Goal: Browse casually

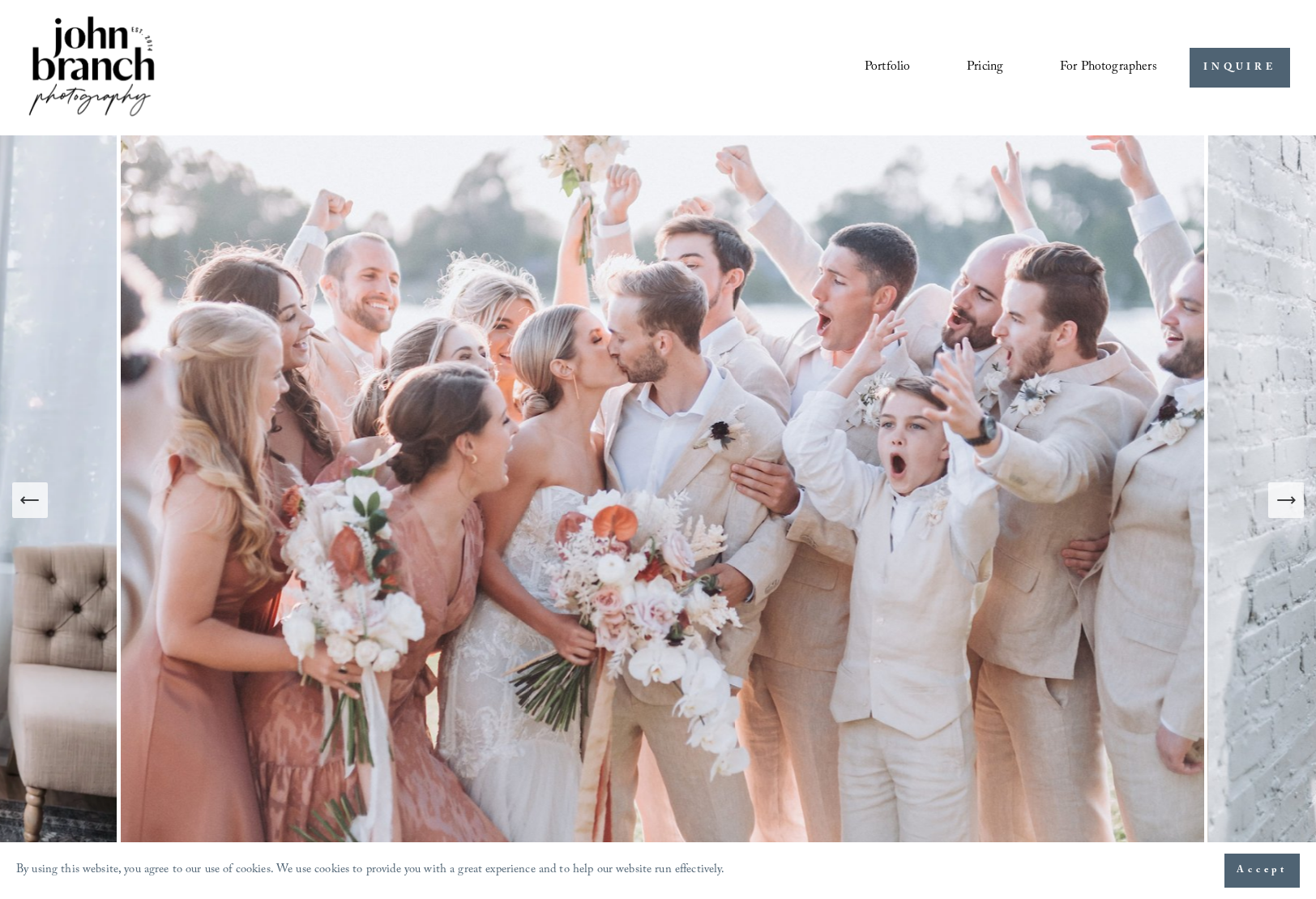
click at [1285, 497] on icon "Next Slide" at bounding box center [1286, 499] width 22 height 22
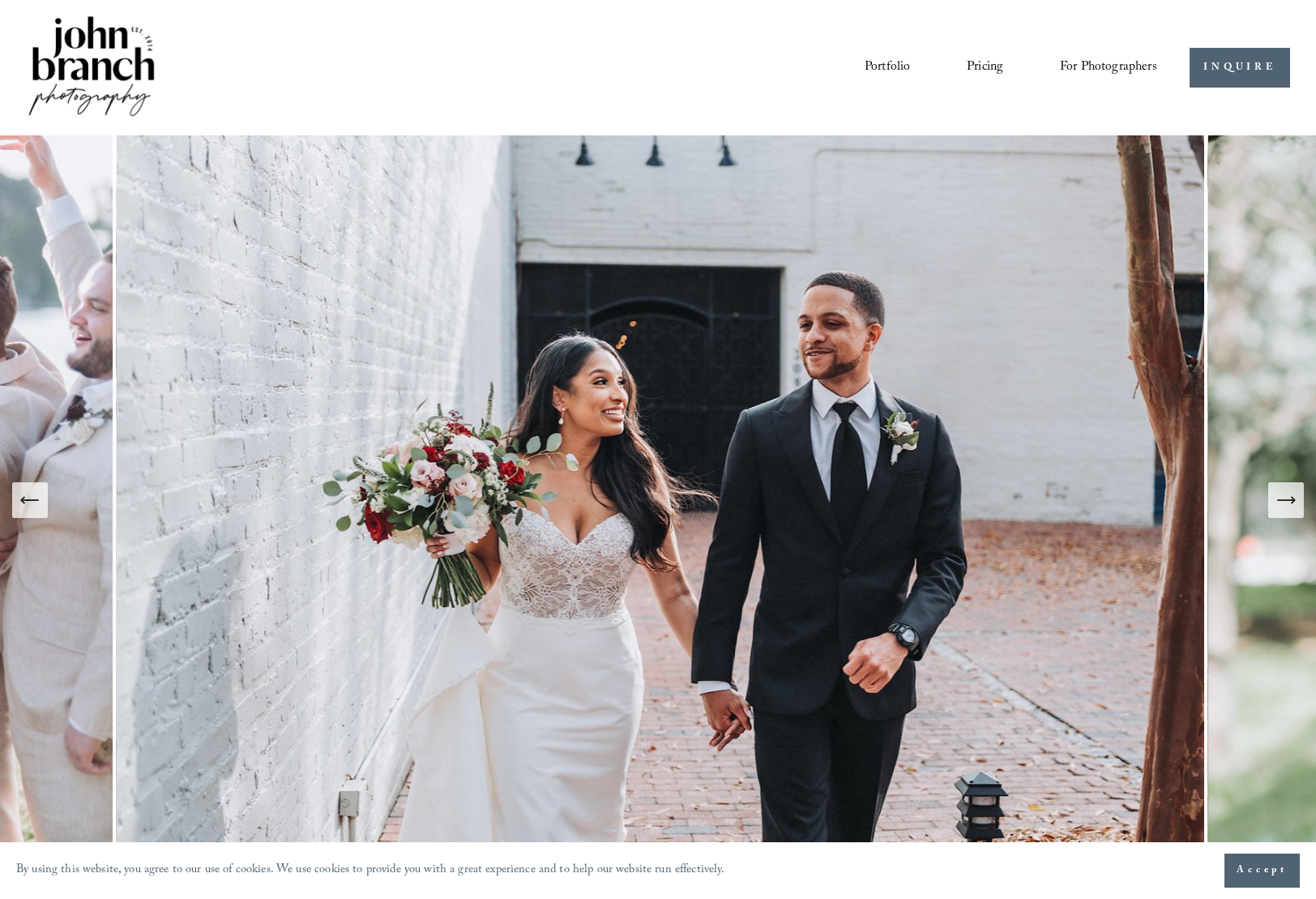
click at [1285, 497] on icon "Next Slide" at bounding box center [1286, 499] width 22 height 22
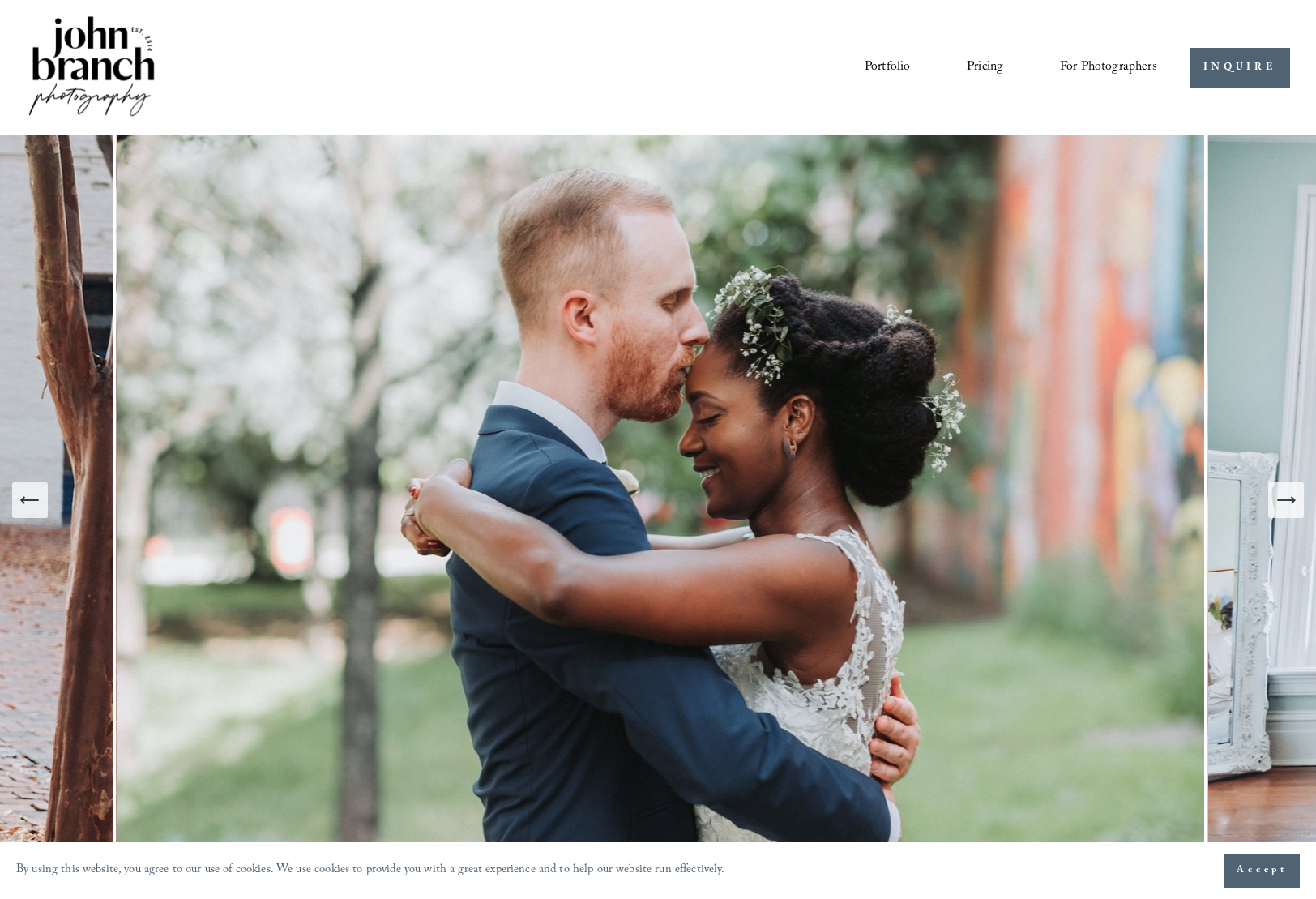
click at [1285, 497] on icon "Next Slide" at bounding box center [1286, 499] width 22 height 22
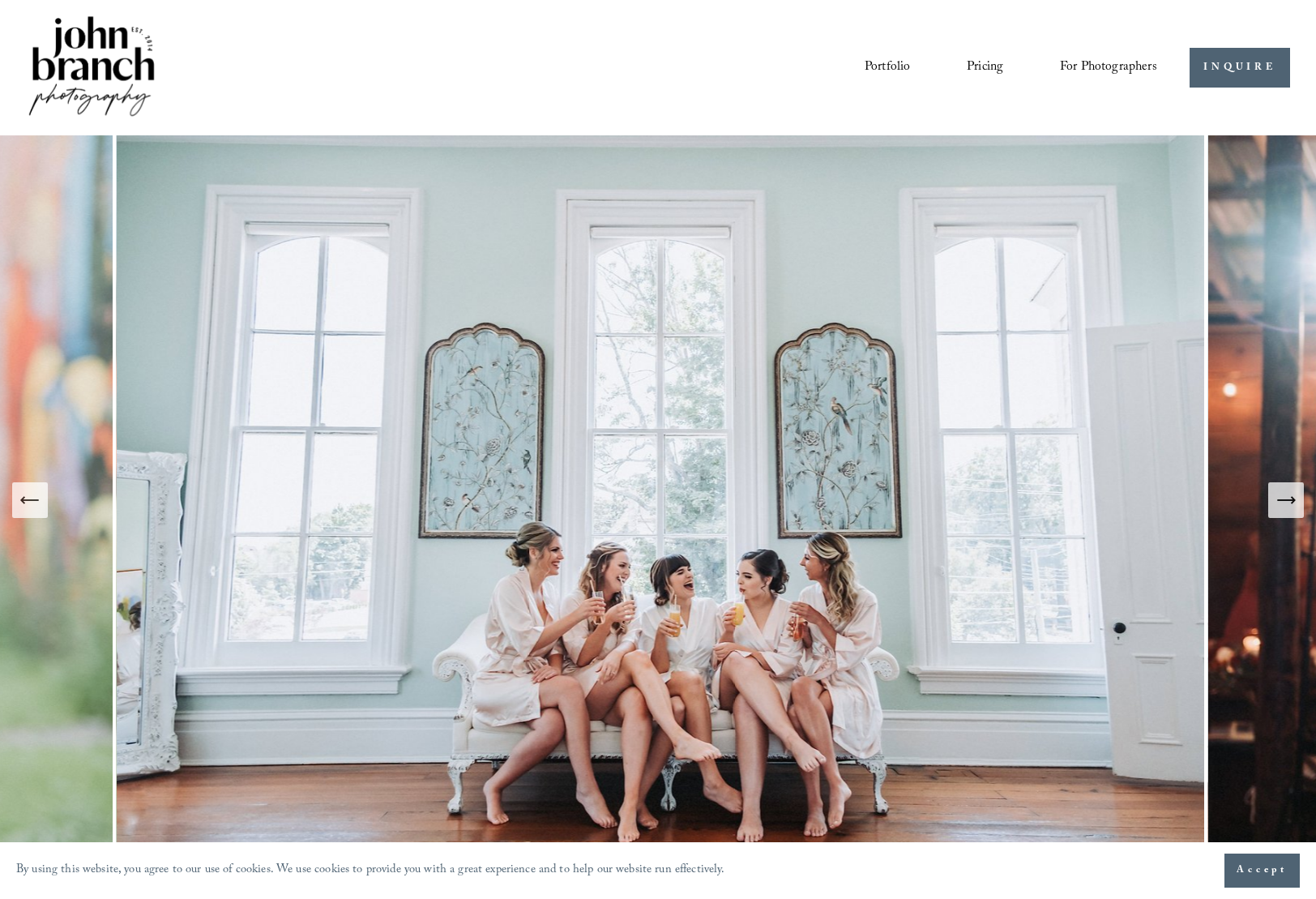
click at [1285, 497] on icon "Next Slide" at bounding box center [1286, 499] width 22 height 22
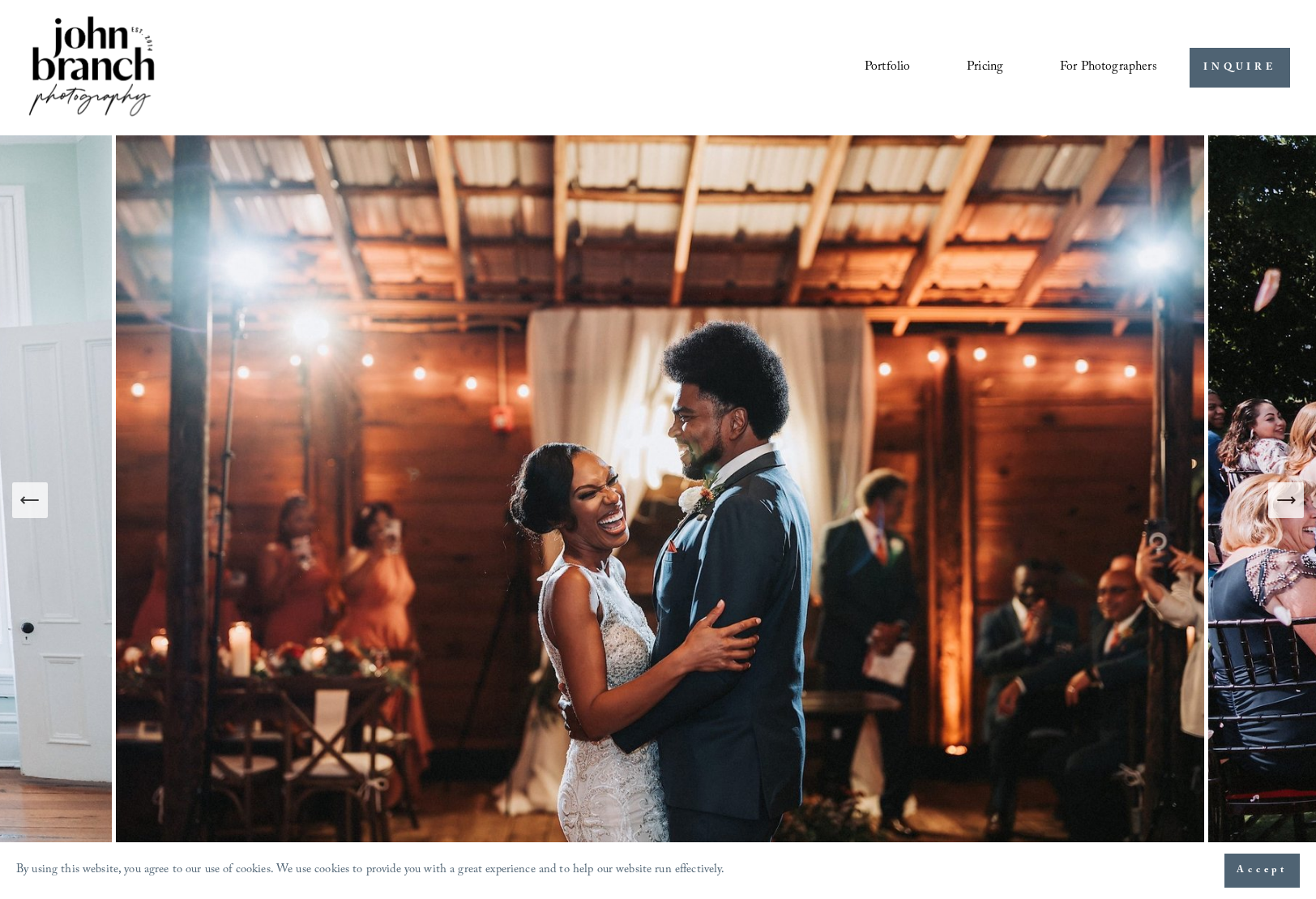
click at [1285, 497] on icon "Next Slide" at bounding box center [1286, 499] width 22 height 22
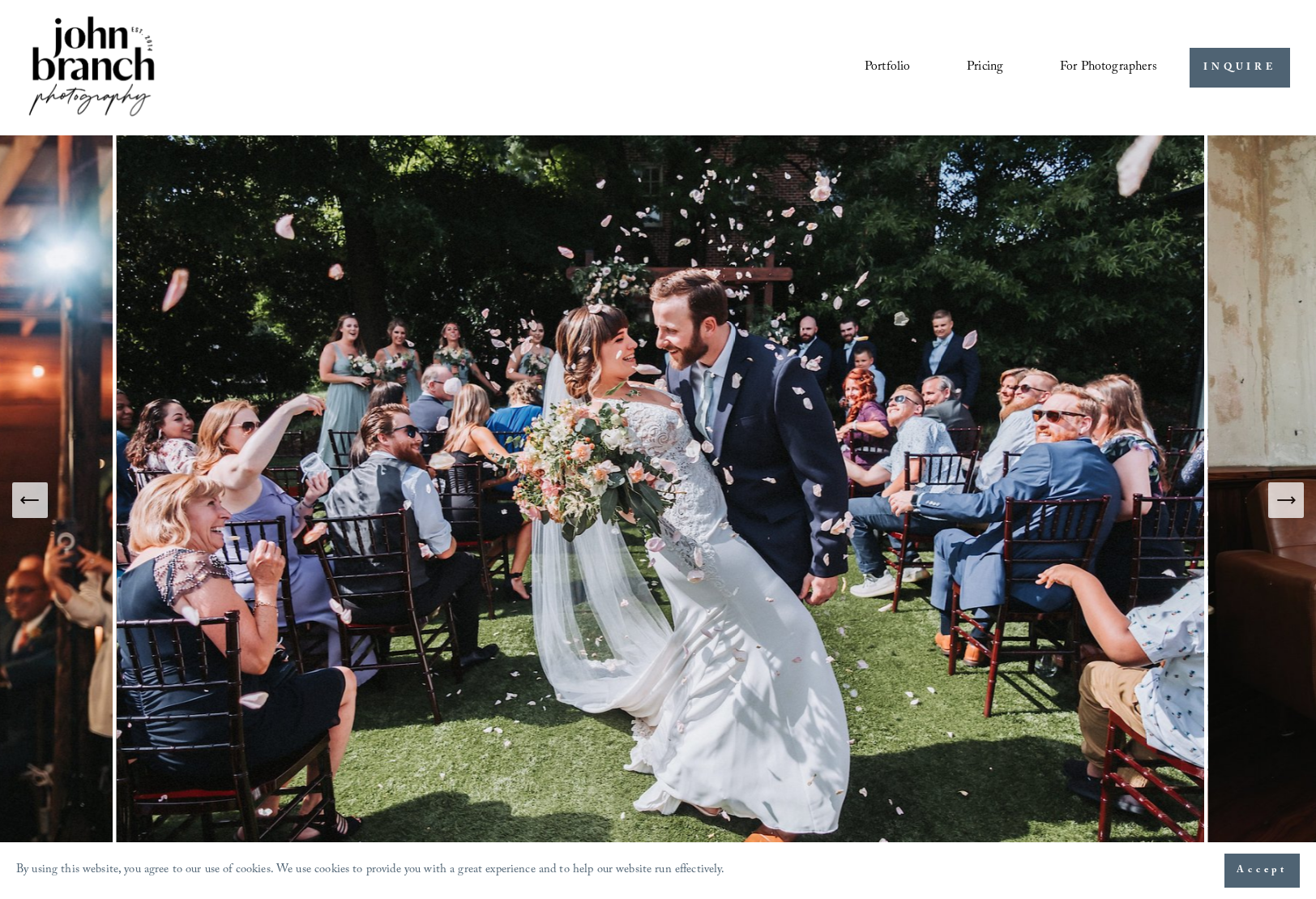
click at [1285, 497] on icon "Next Slide" at bounding box center [1286, 499] width 22 height 22
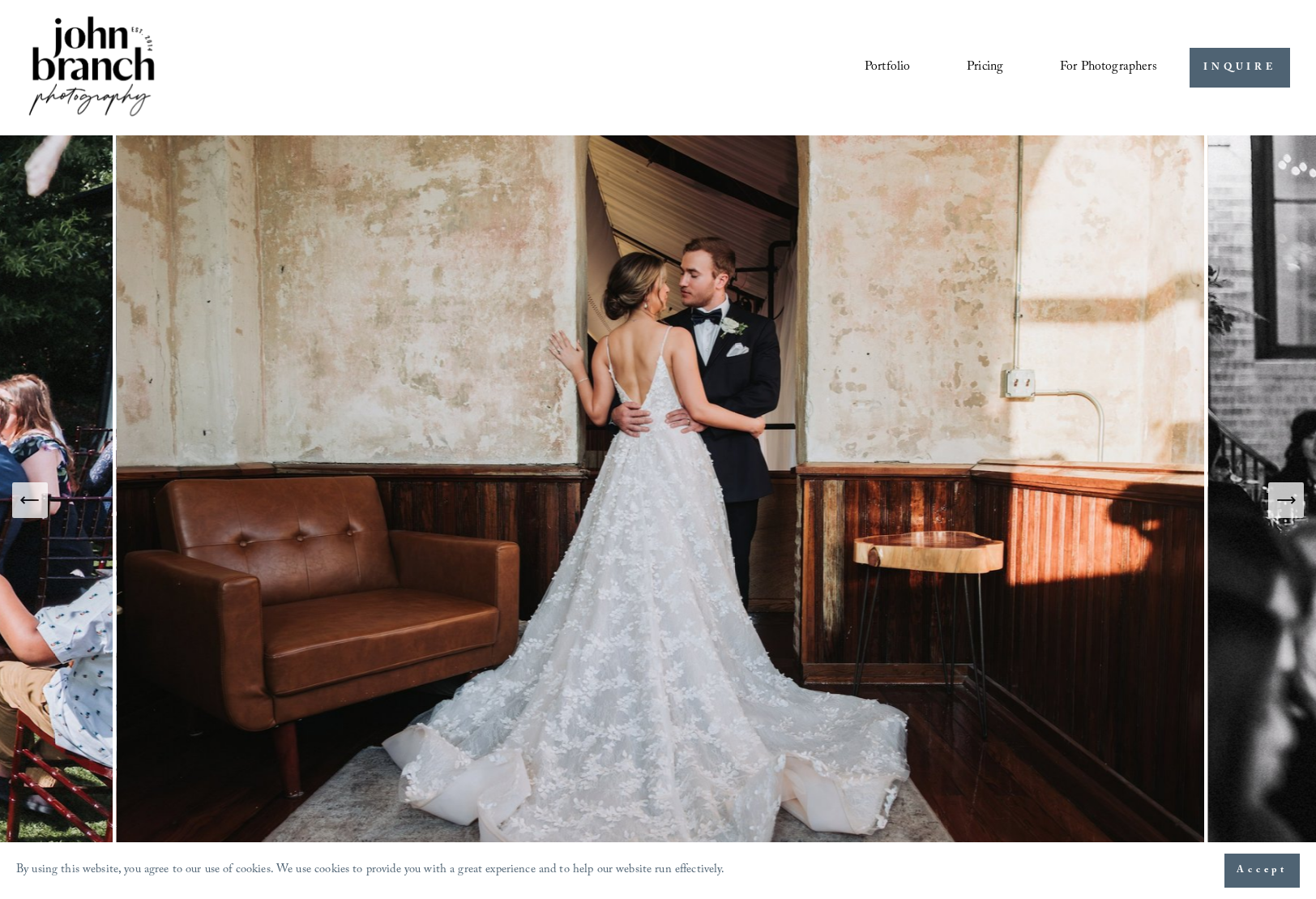
click at [1285, 497] on icon "Next Slide" at bounding box center [1286, 499] width 22 height 22
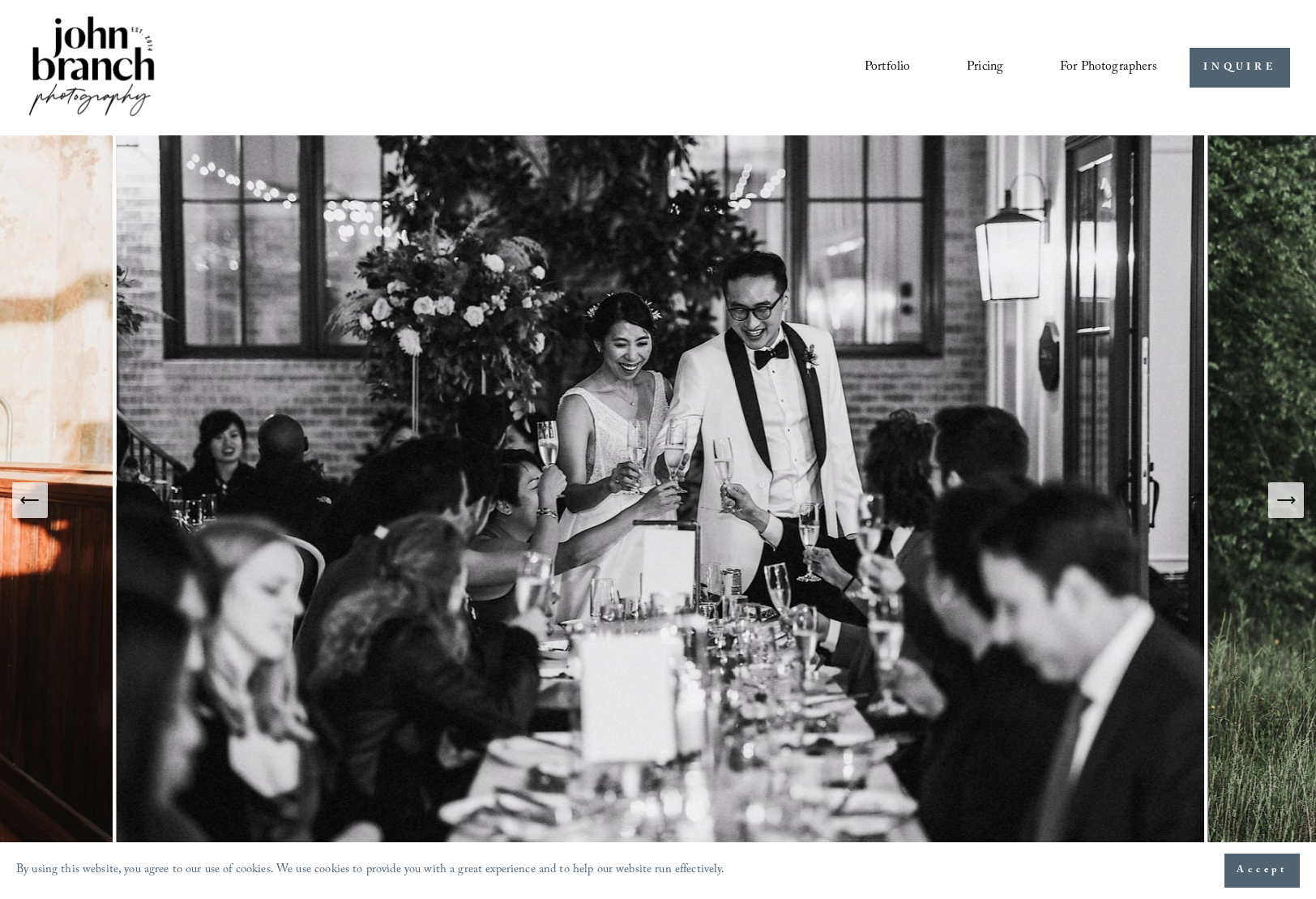
click at [1285, 498] on icon "Next Slide" at bounding box center [1286, 499] width 22 height 22
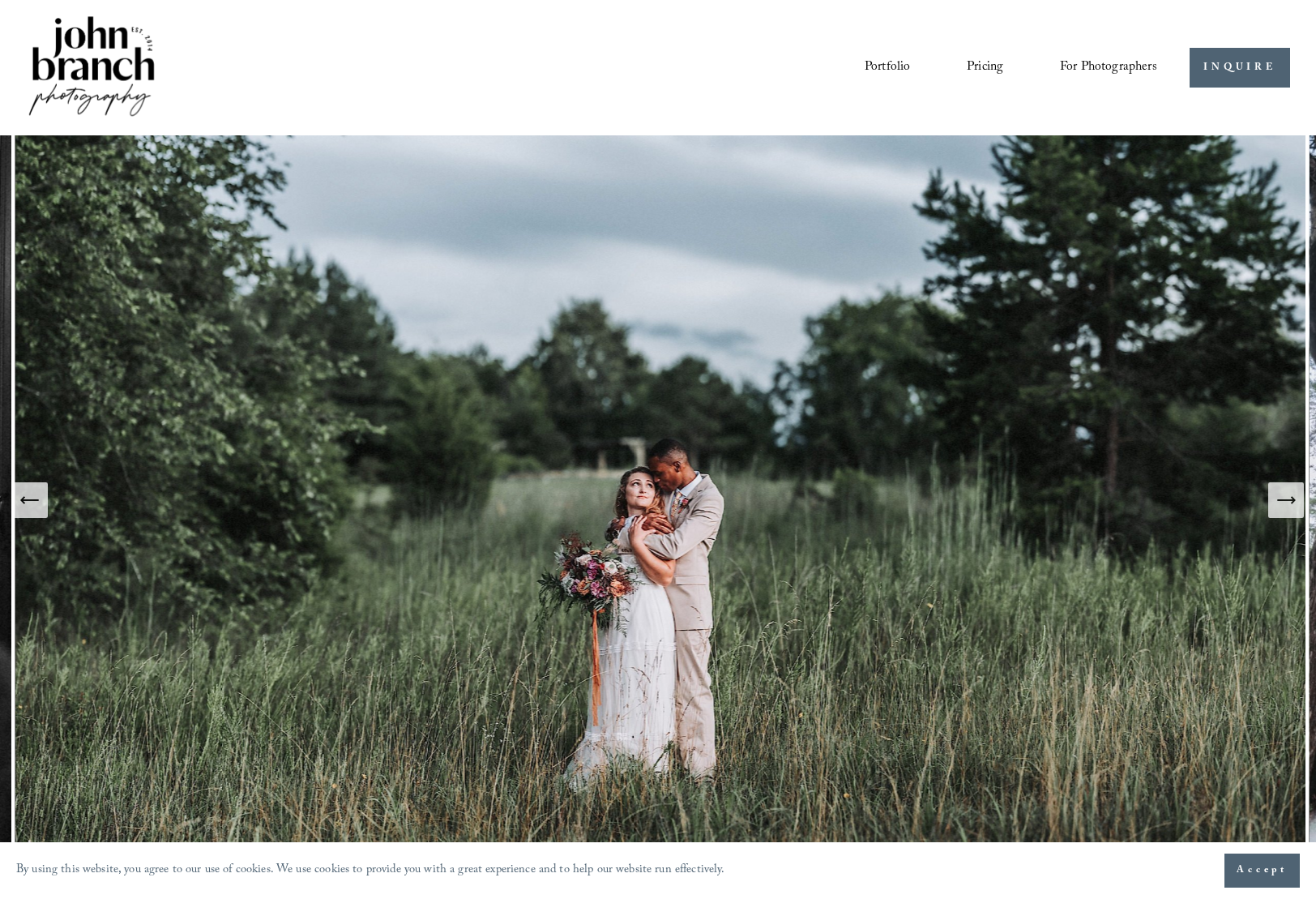
click at [1285, 504] on icon "Next Slide" at bounding box center [1286, 499] width 22 height 22
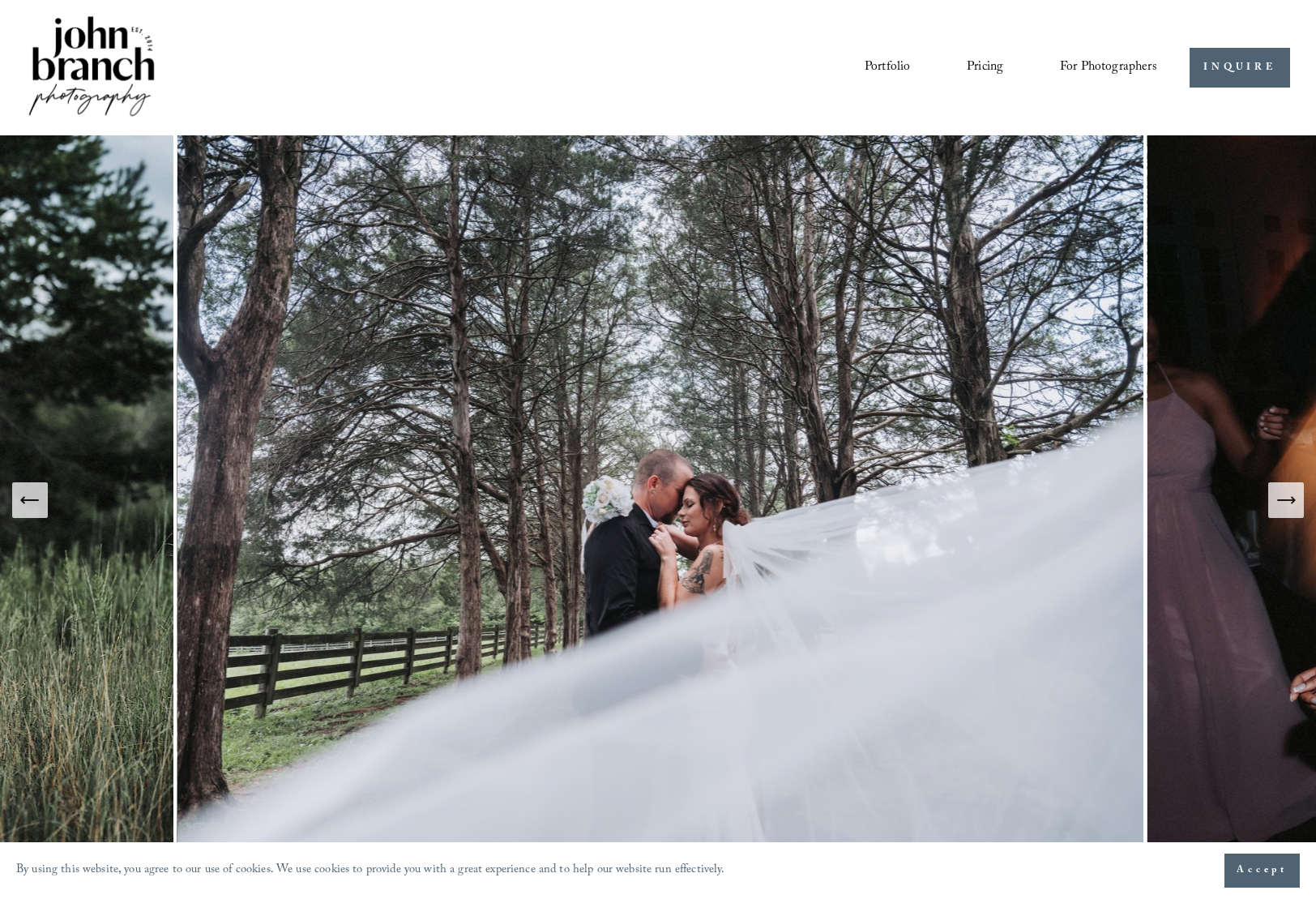
click at [1286, 500] on icon "Next Slide" at bounding box center [1286, 500] width 17 height 0
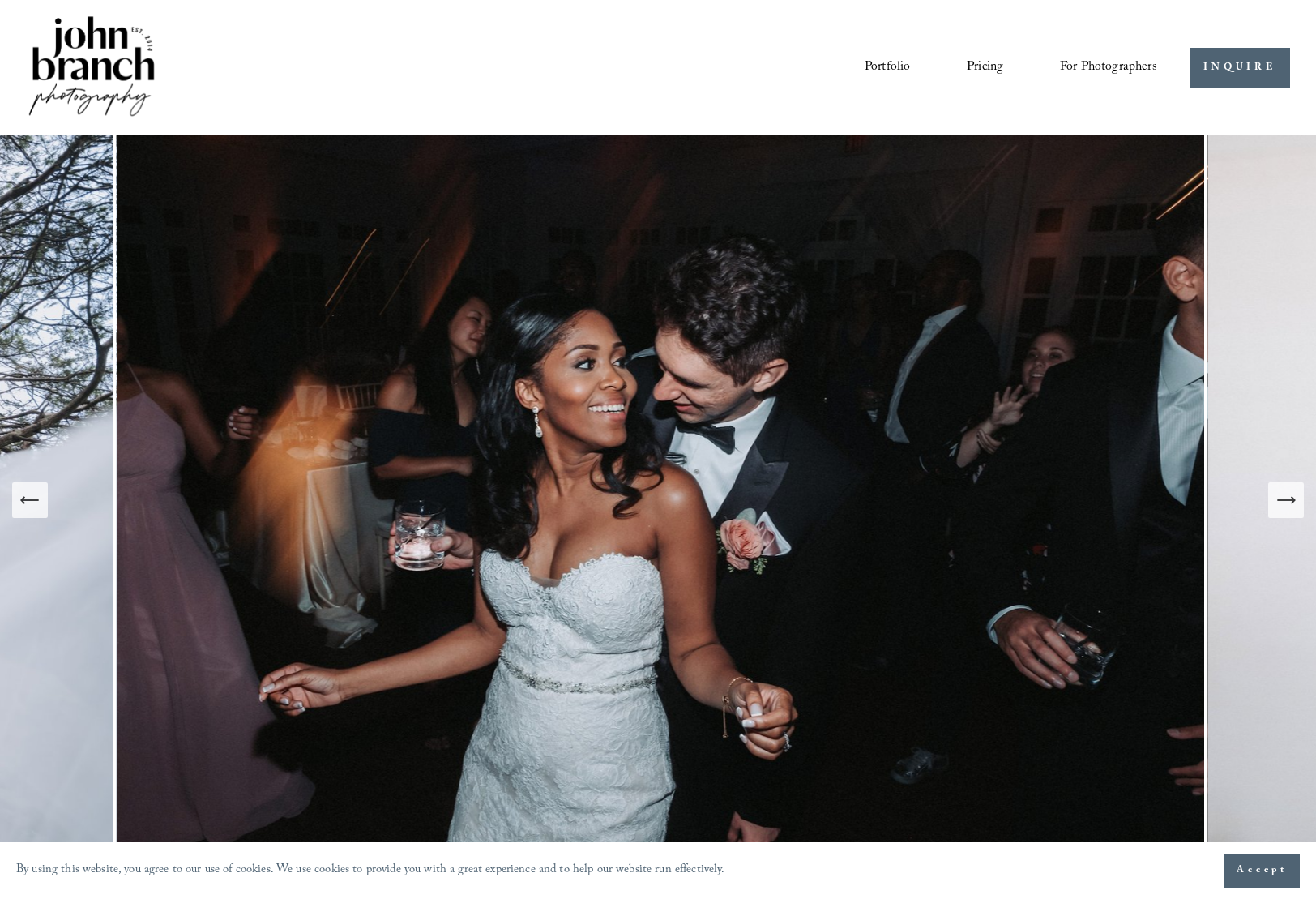
click at [1286, 500] on icon "Next Slide" at bounding box center [1286, 500] width 17 height 0
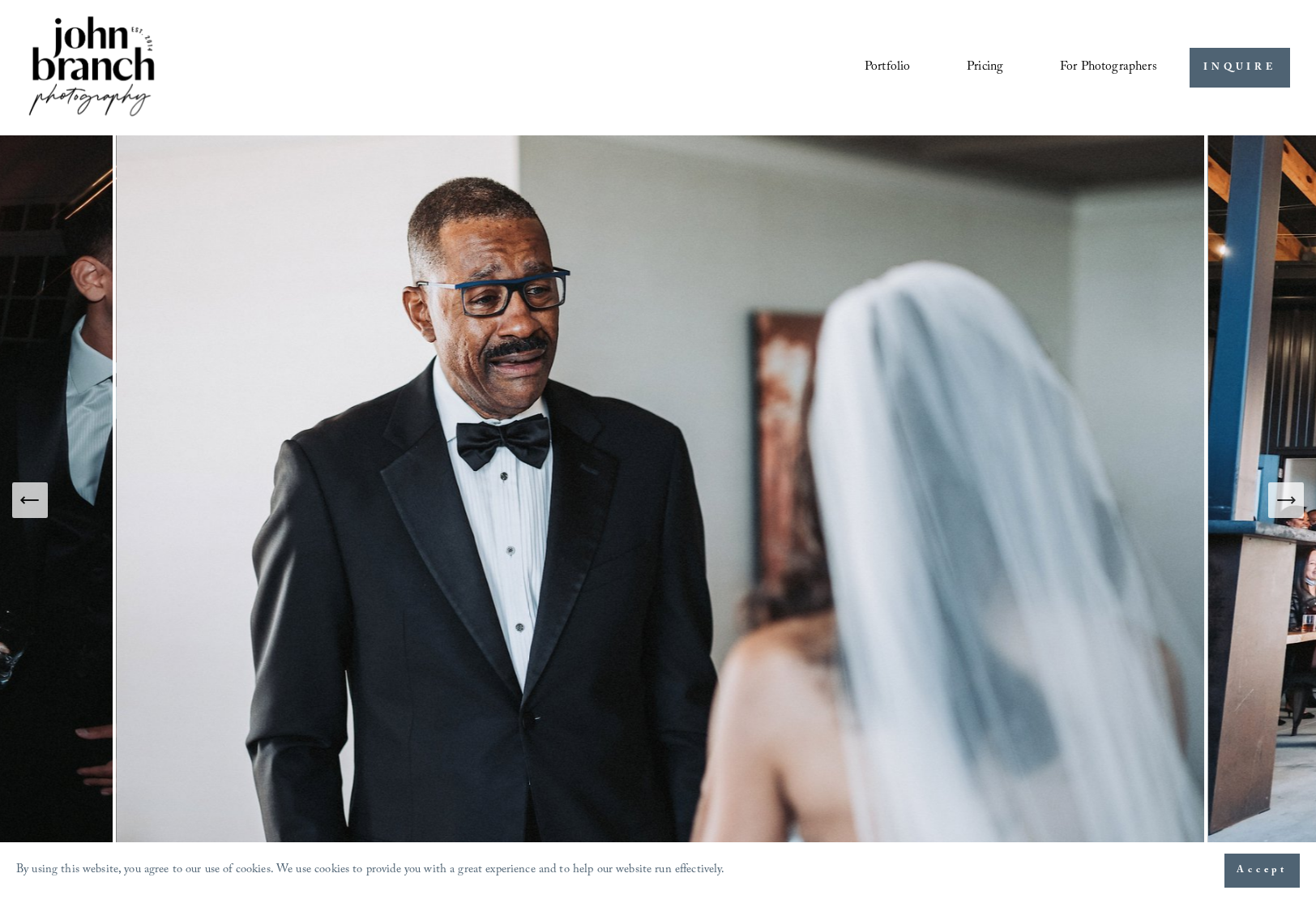
click at [1286, 500] on icon "Next Slide" at bounding box center [1286, 500] width 17 height 0
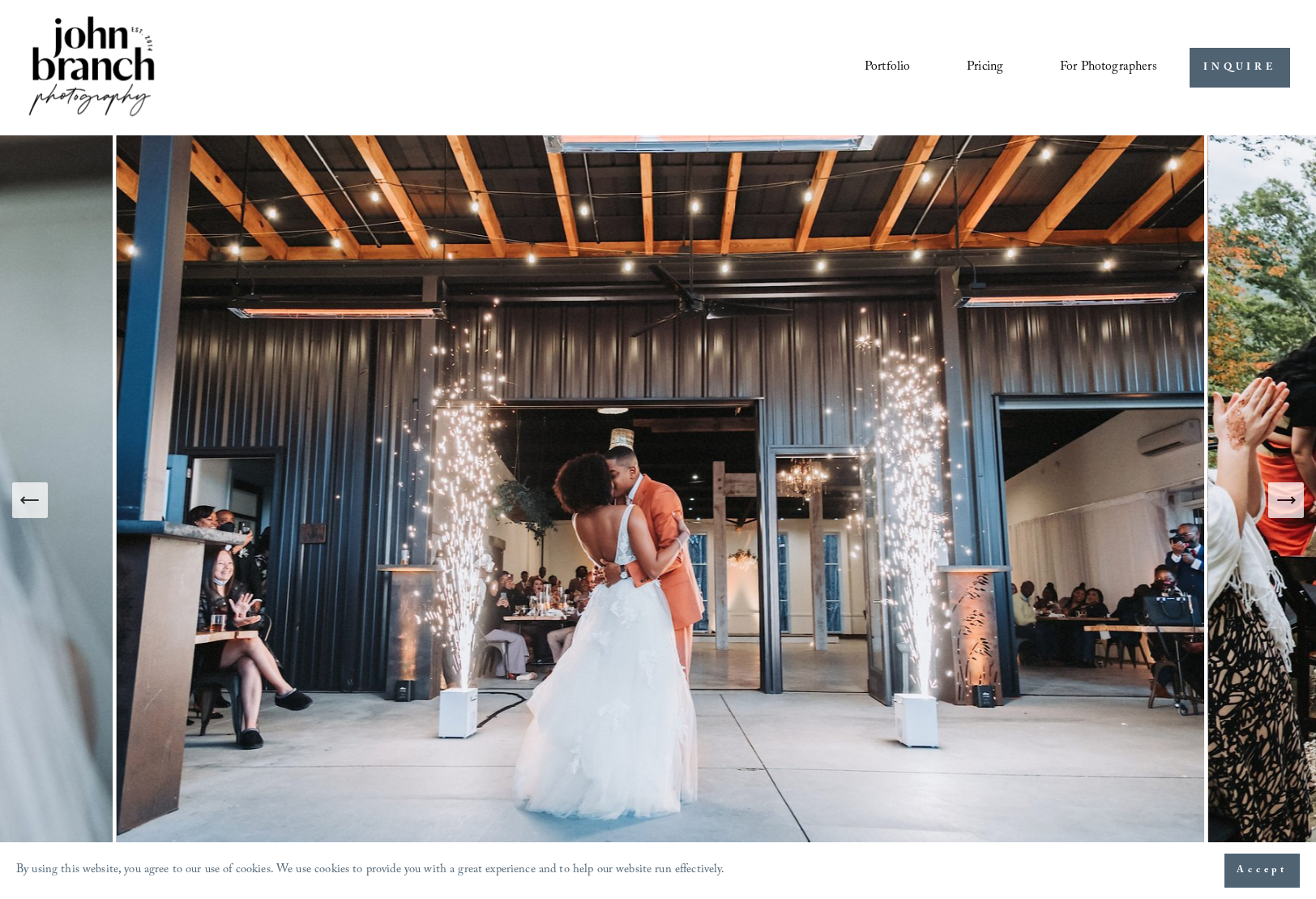
click at [1286, 500] on icon "Next Slide" at bounding box center [1286, 500] width 17 height 0
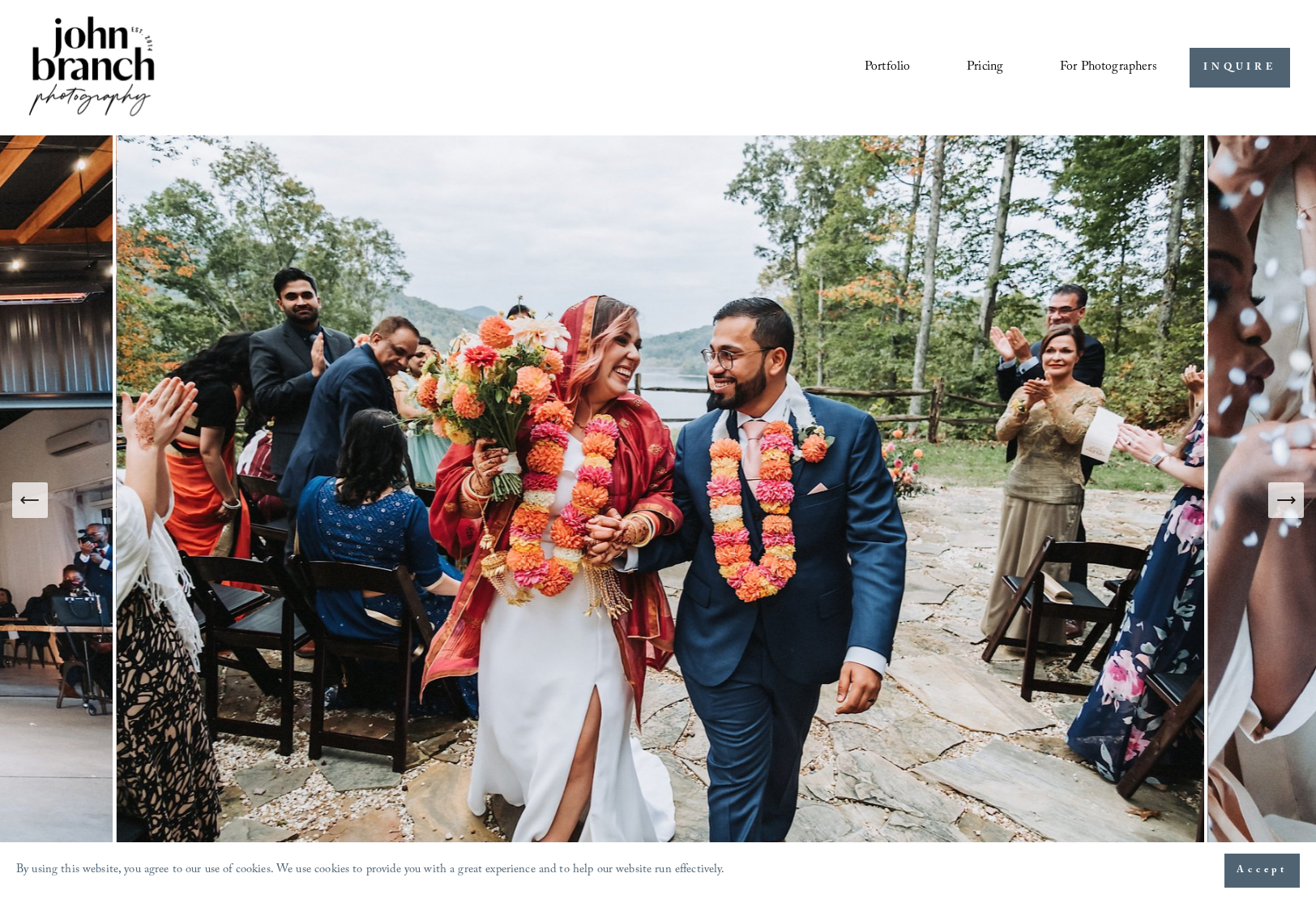
click at [1286, 500] on icon "Next Slide" at bounding box center [1286, 500] width 17 height 0
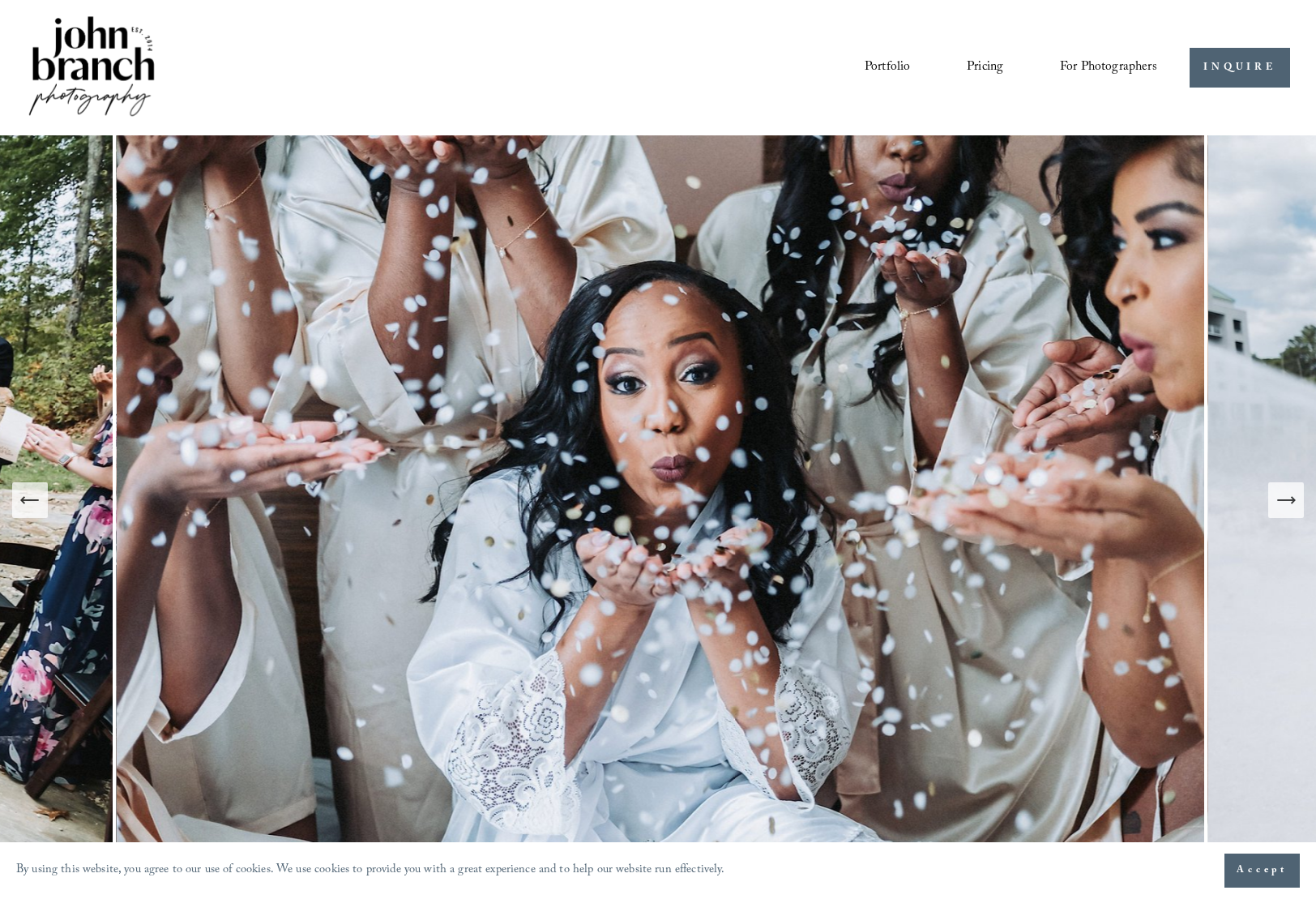
click at [1286, 500] on icon "Next Slide" at bounding box center [1286, 500] width 17 height 0
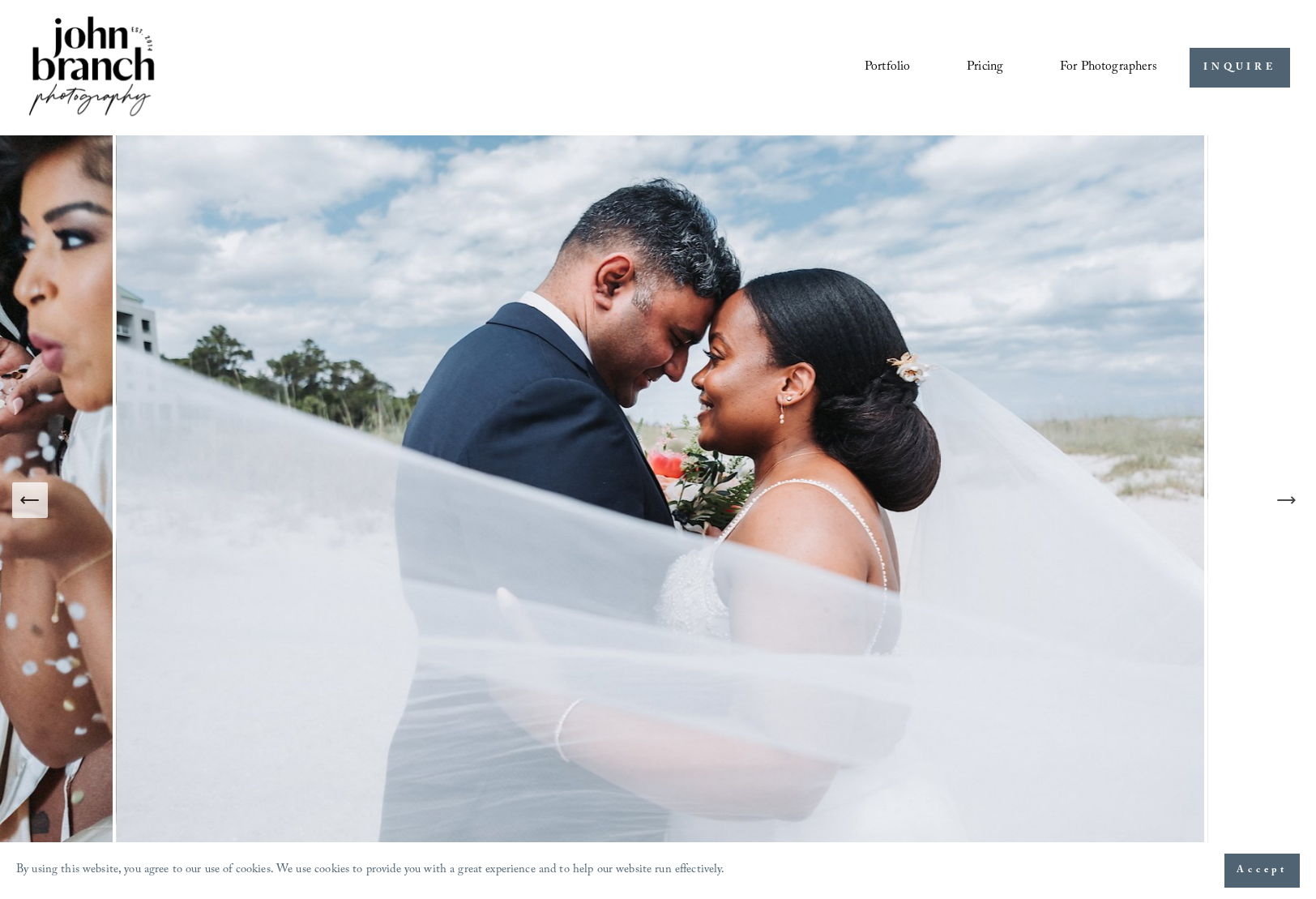
click at [1286, 500] on icon "Next Slide" at bounding box center [1286, 500] width 17 height 0
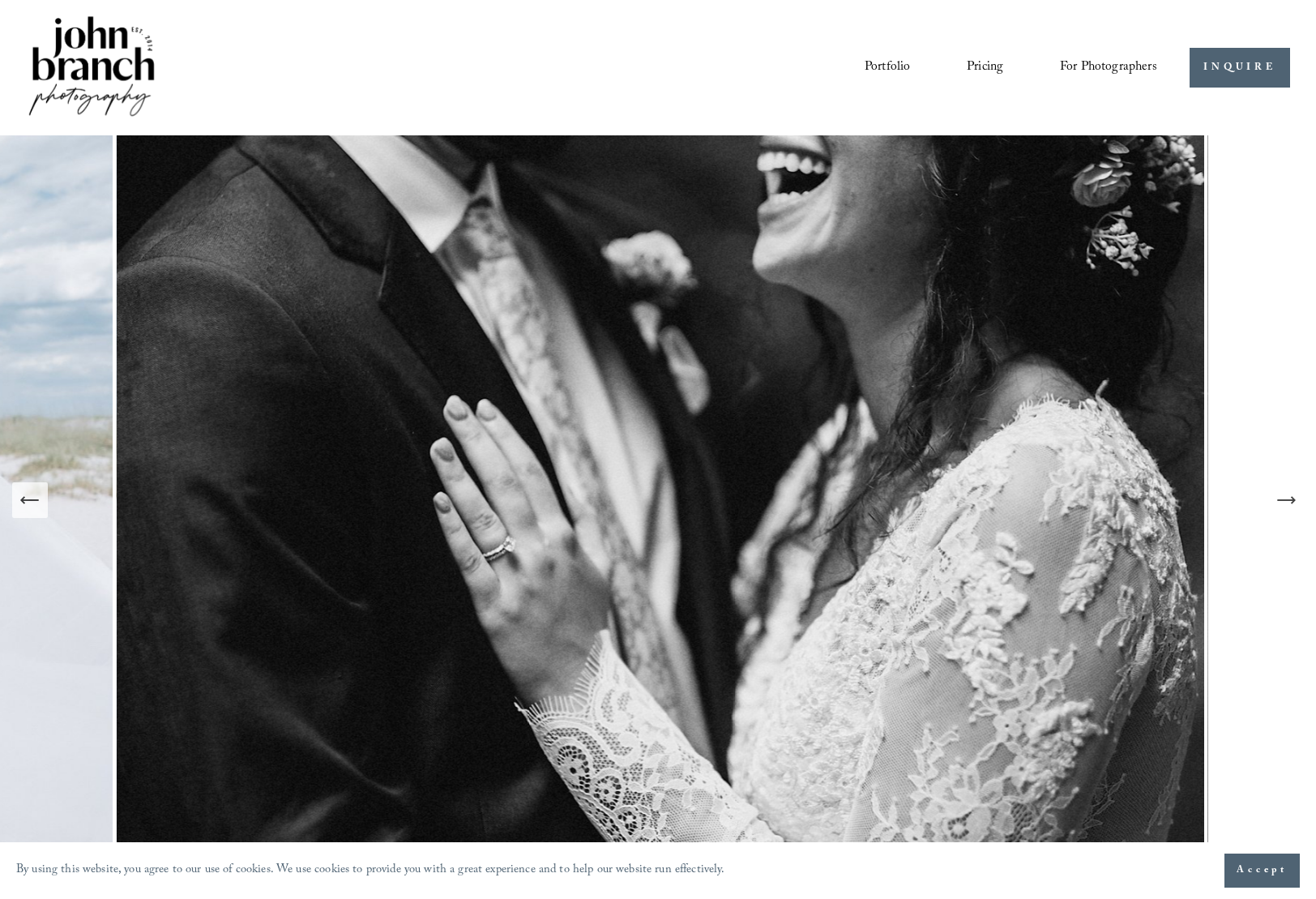
click at [1286, 500] on icon "Next Slide" at bounding box center [1286, 500] width 17 height 0
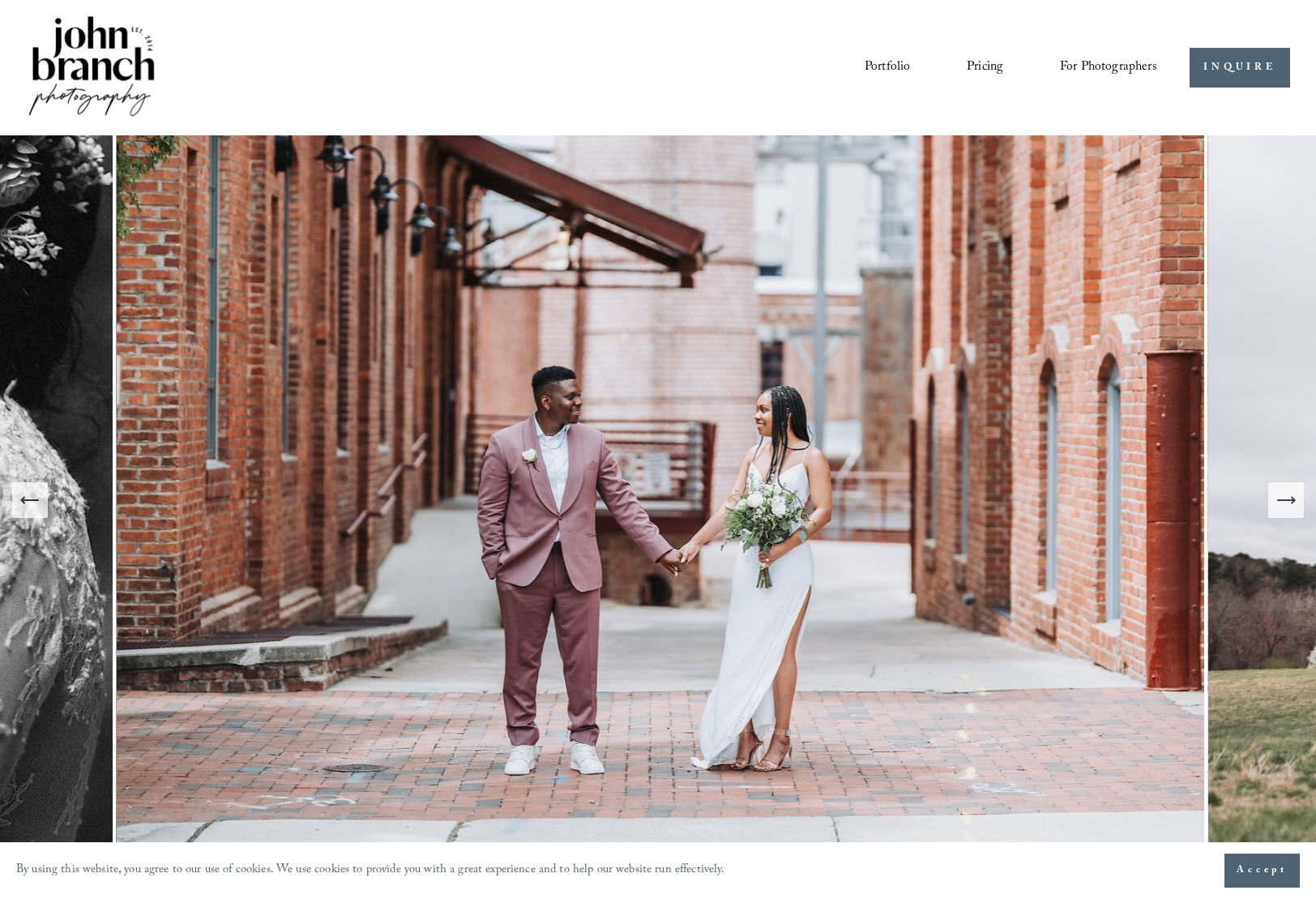
click at [1286, 500] on icon "Next Slide" at bounding box center [1286, 500] width 17 height 0
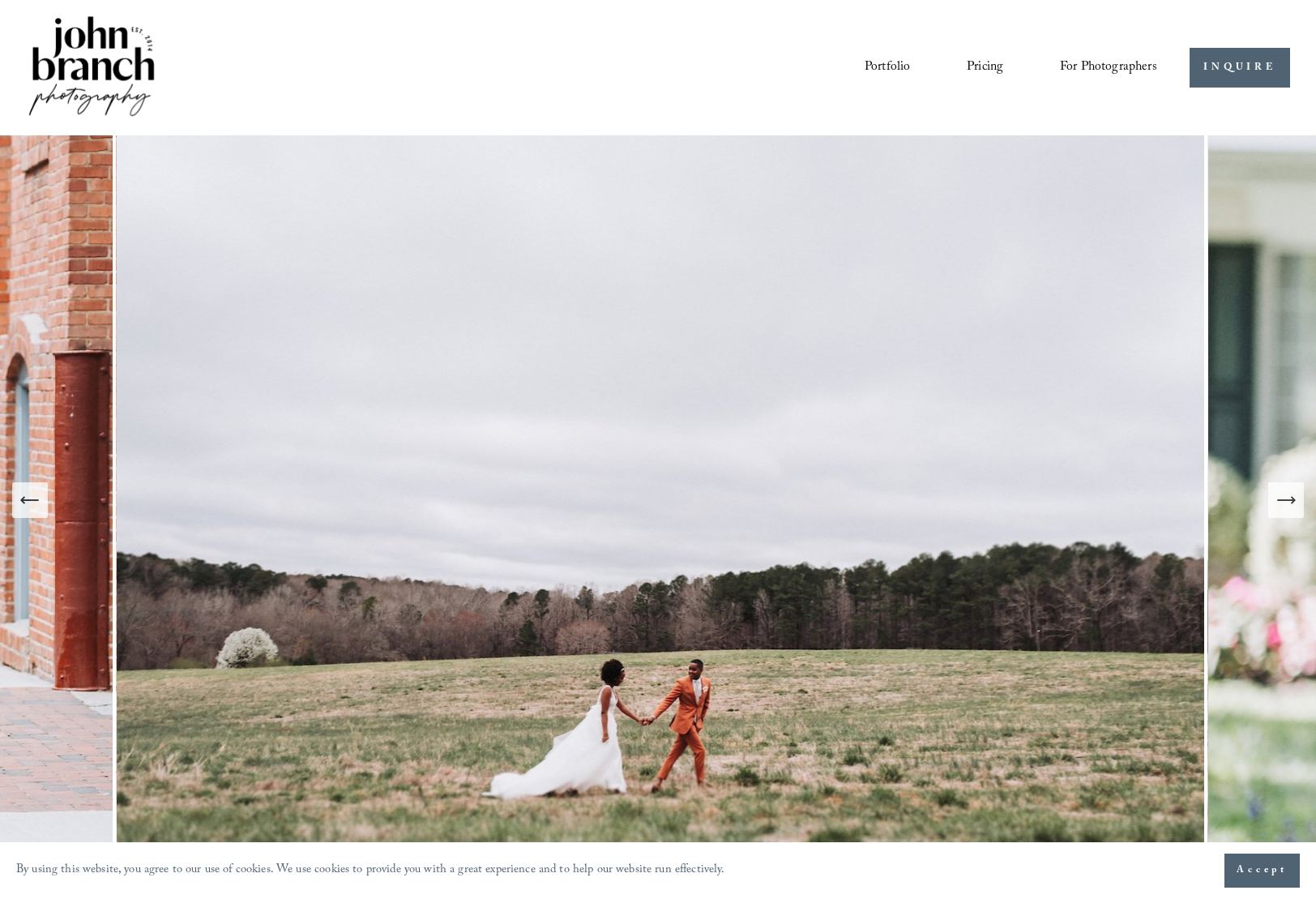
click at [1286, 500] on icon "Next Slide" at bounding box center [1286, 500] width 17 height 0
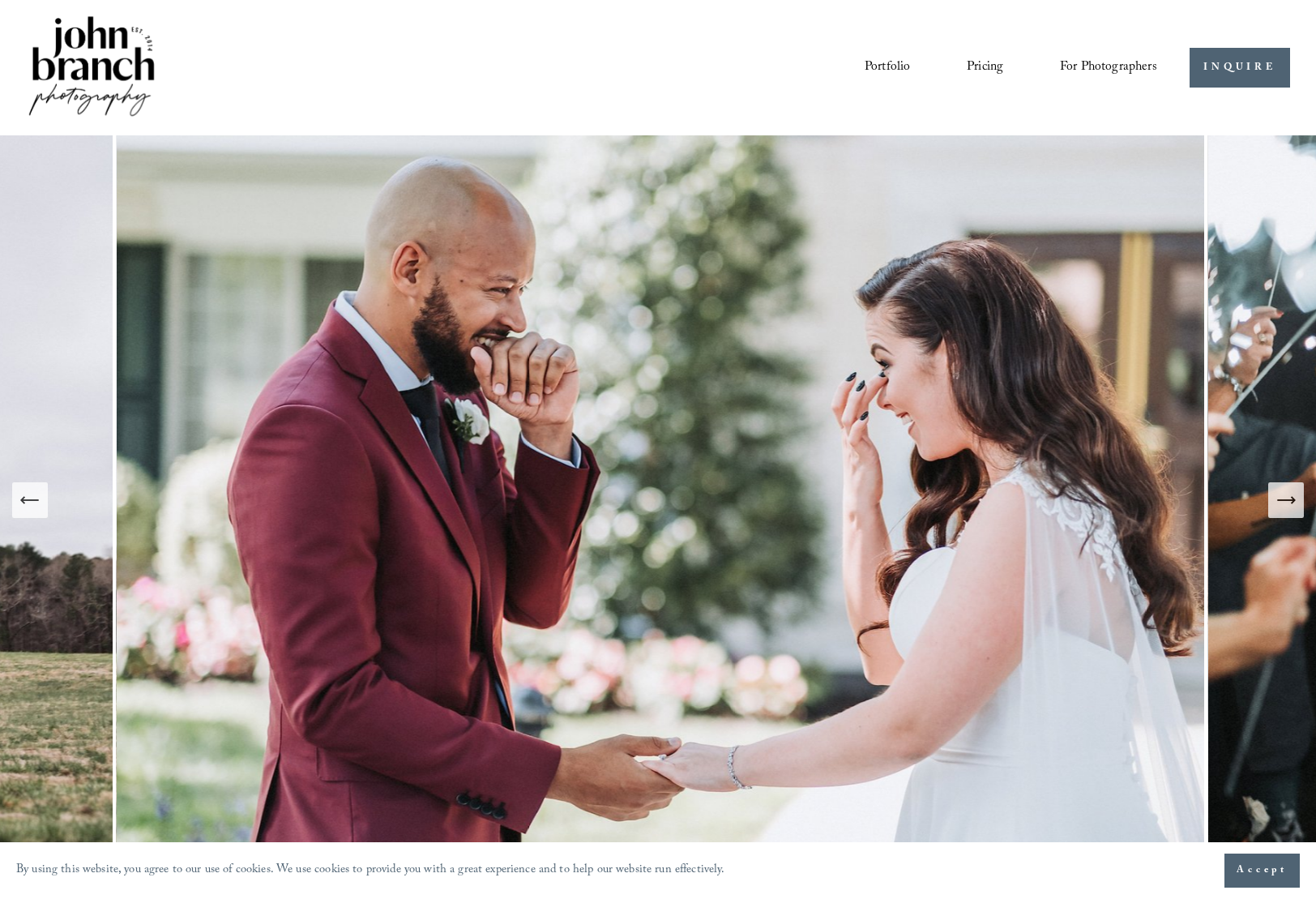
click at [1286, 500] on icon "Next Slide" at bounding box center [1286, 500] width 17 height 0
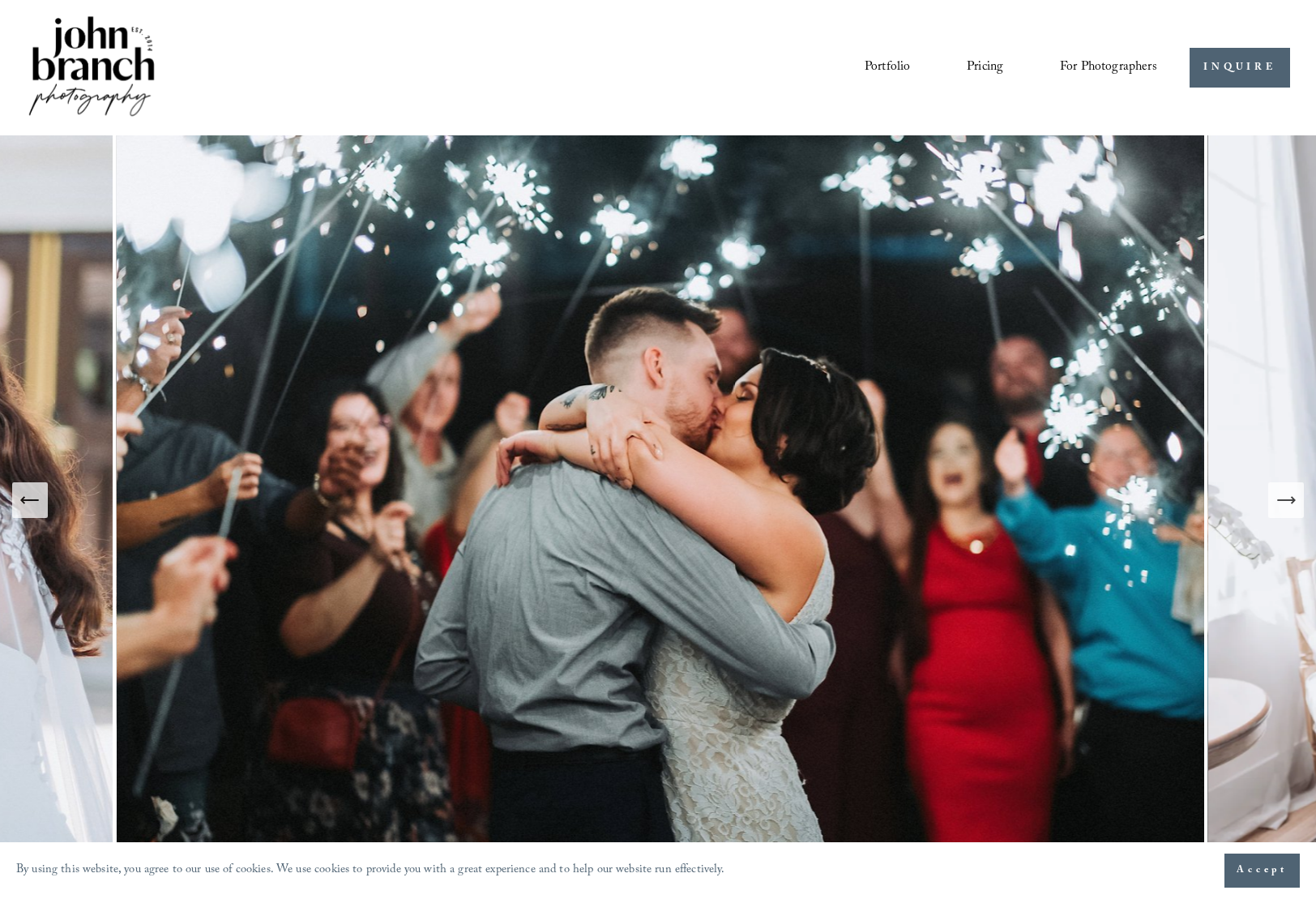
click at [1286, 500] on icon "Next Slide" at bounding box center [1286, 500] width 17 height 0
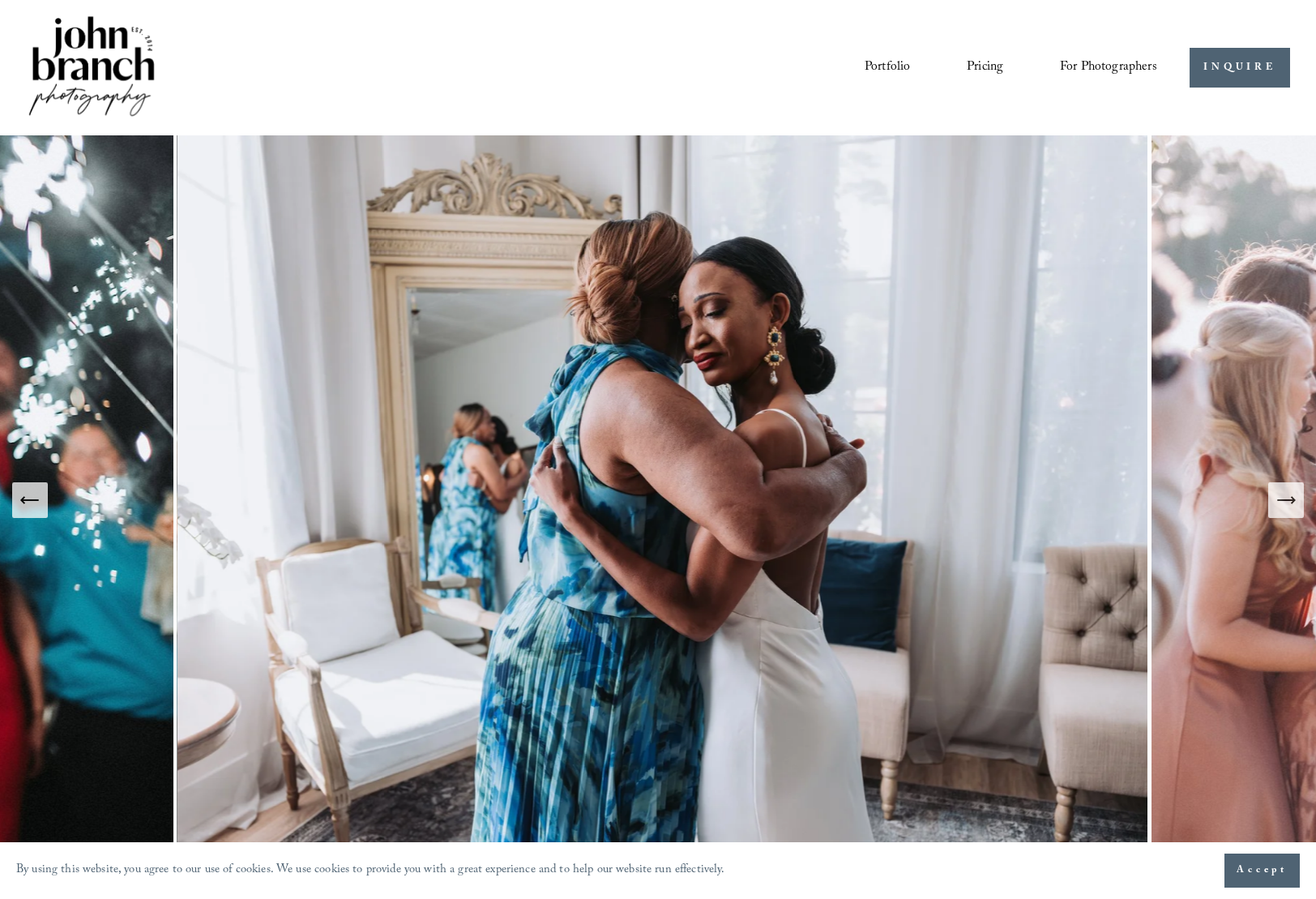
click at [1286, 500] on icon "Next Slide" at bounding box center [1286, 500] width 17 height 0
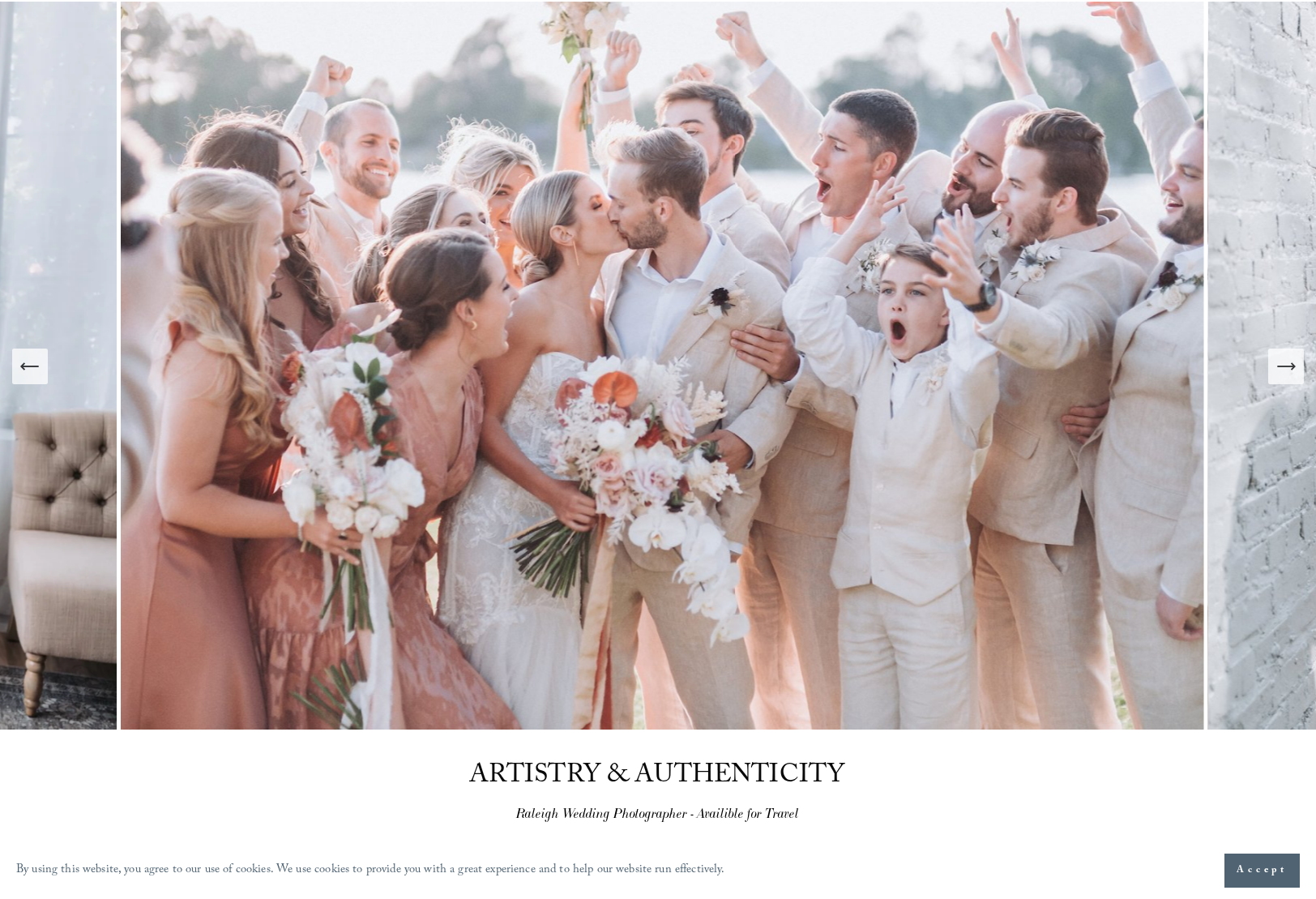
scroll to position [224, 0]
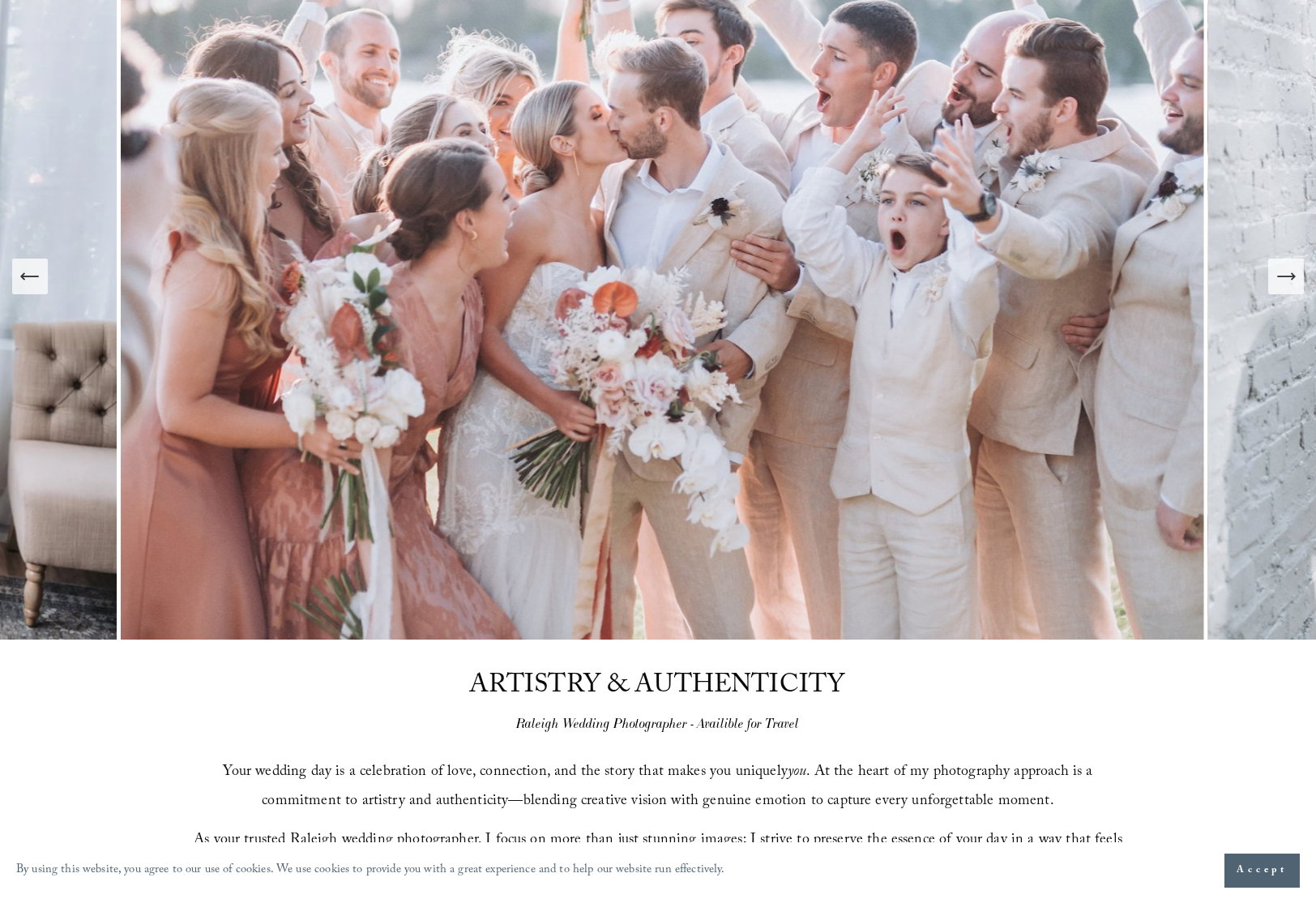
click at [1267, 868] on span "Accept" at bounding box center [1262, 870] width 51 height 16
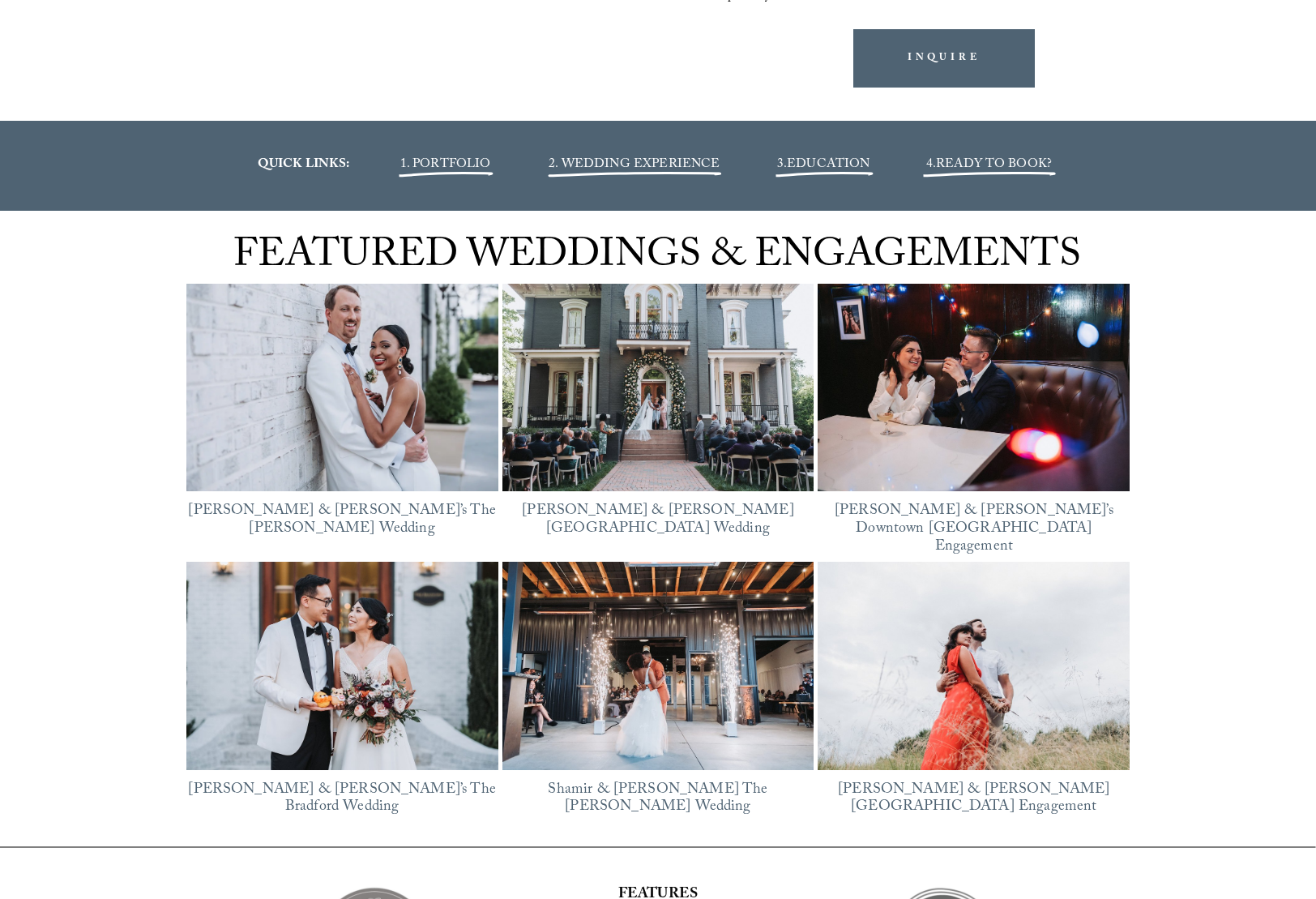
scroll to position [2055, 0]
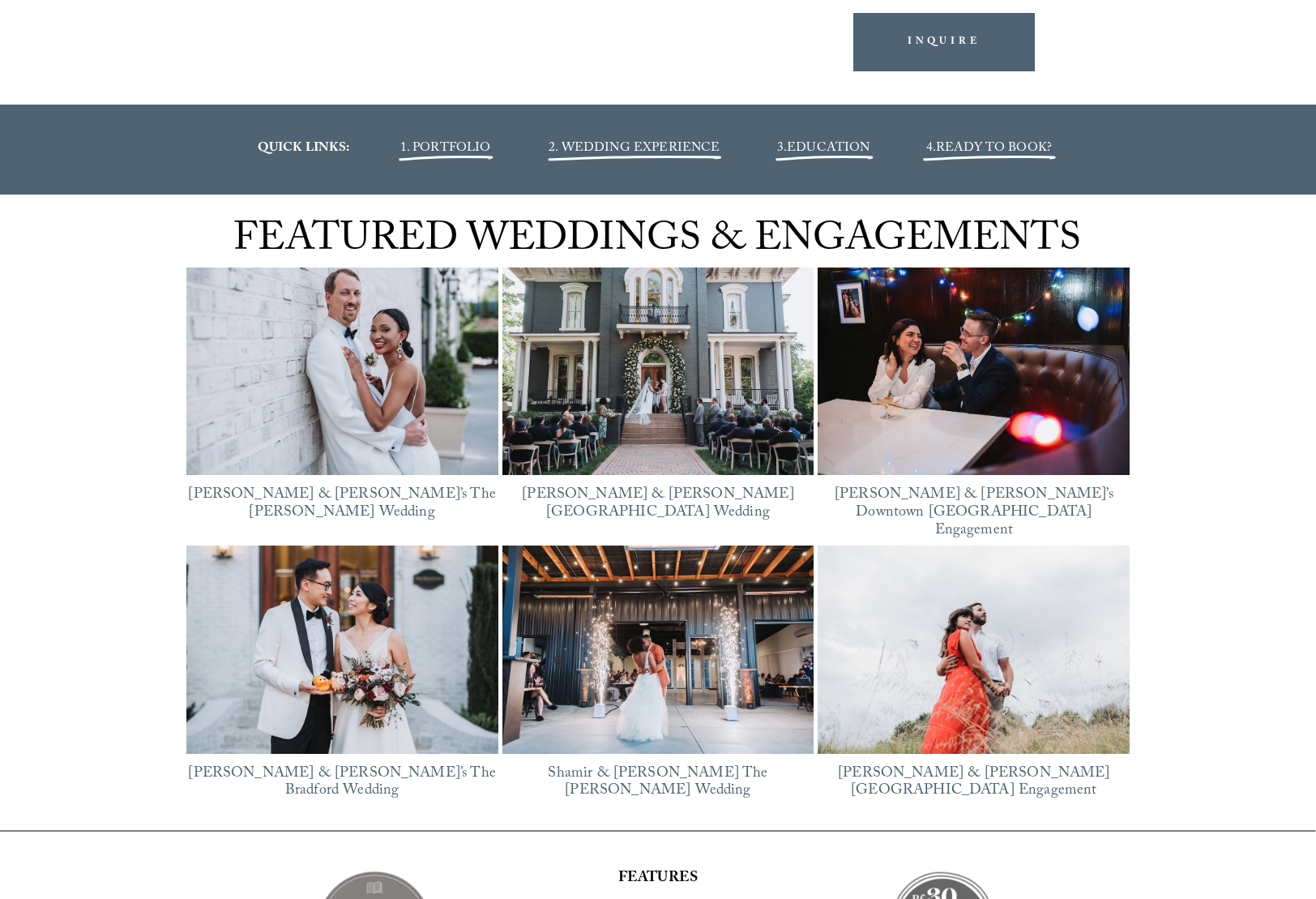
click at [628, 414] on img at bounding box center [658, 371] width 312 height 208
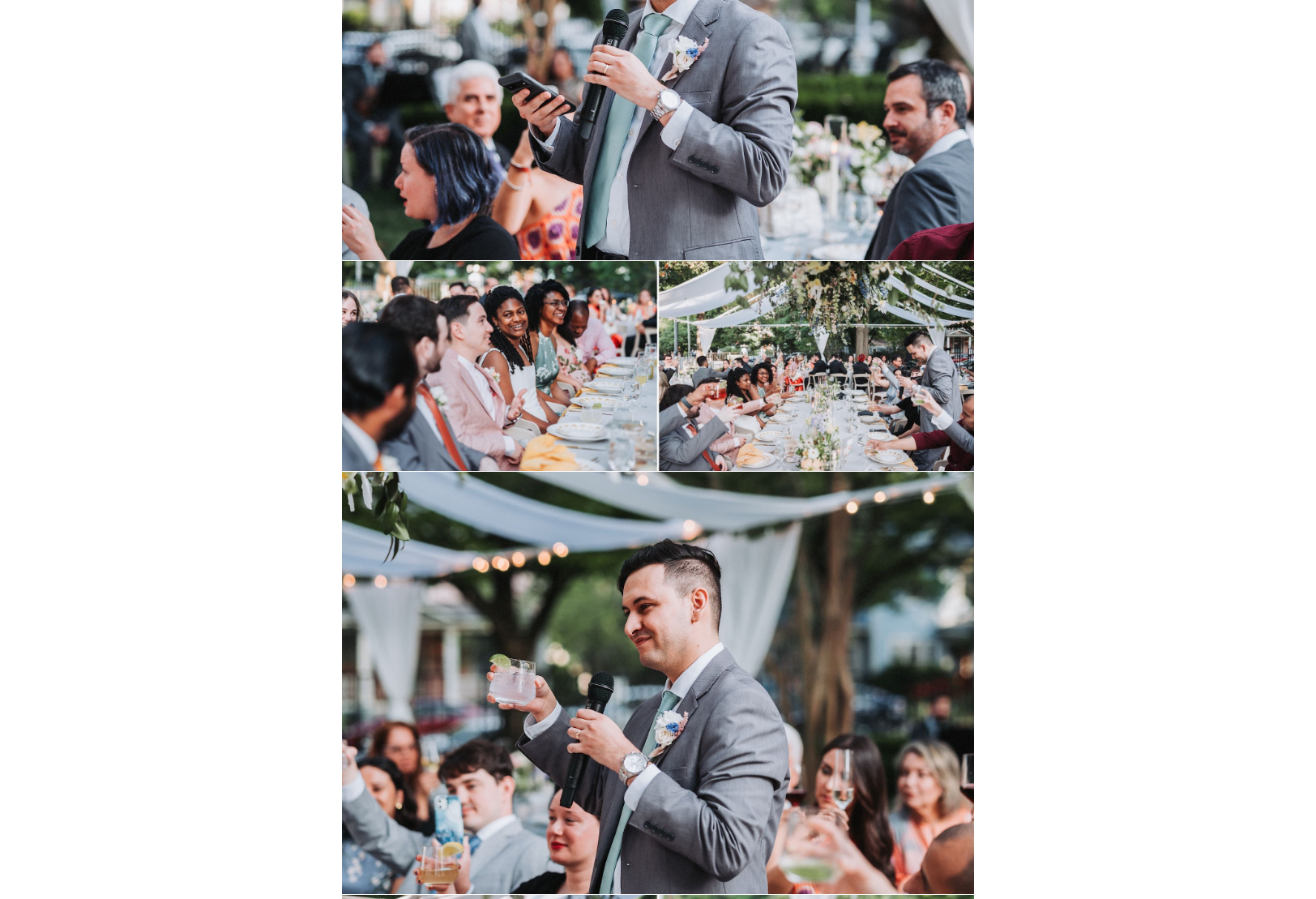
scroll to position [23888, 0]
